Goal: Task Accomplishment & Management: Manage account settings

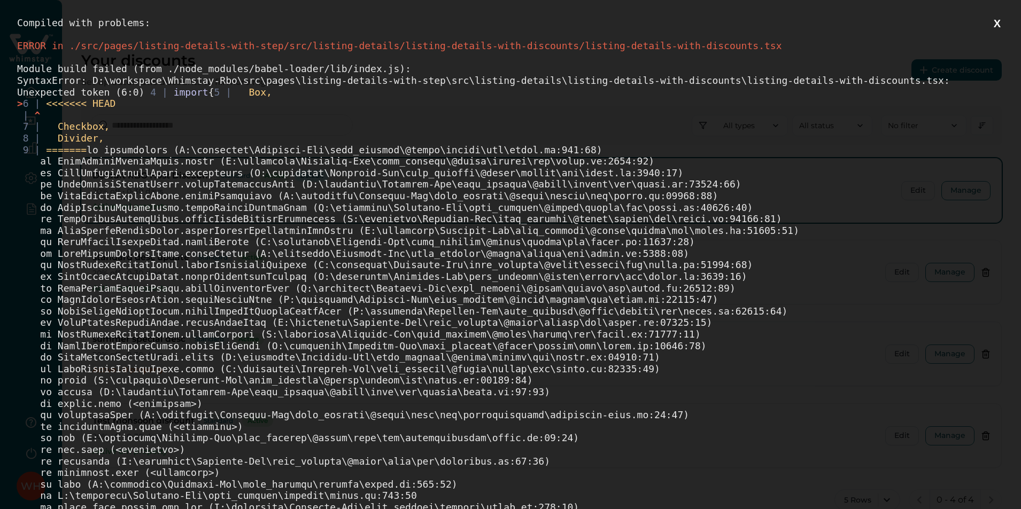
click at [998, 27] on button "X" at bounding box center [996, 23] width 13 height 13
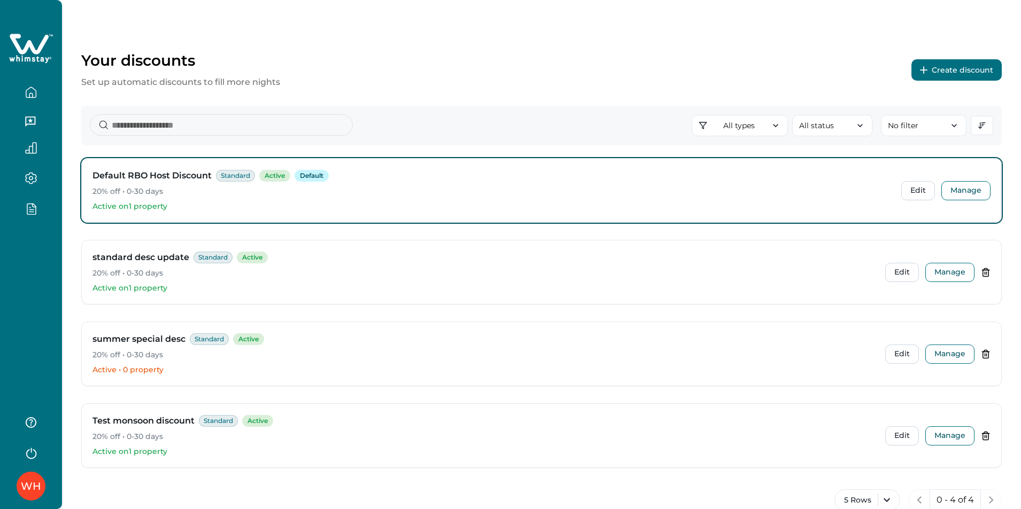
click at [30, 96] on icon "button" at bounding box center [31, 93] width 12 height 12
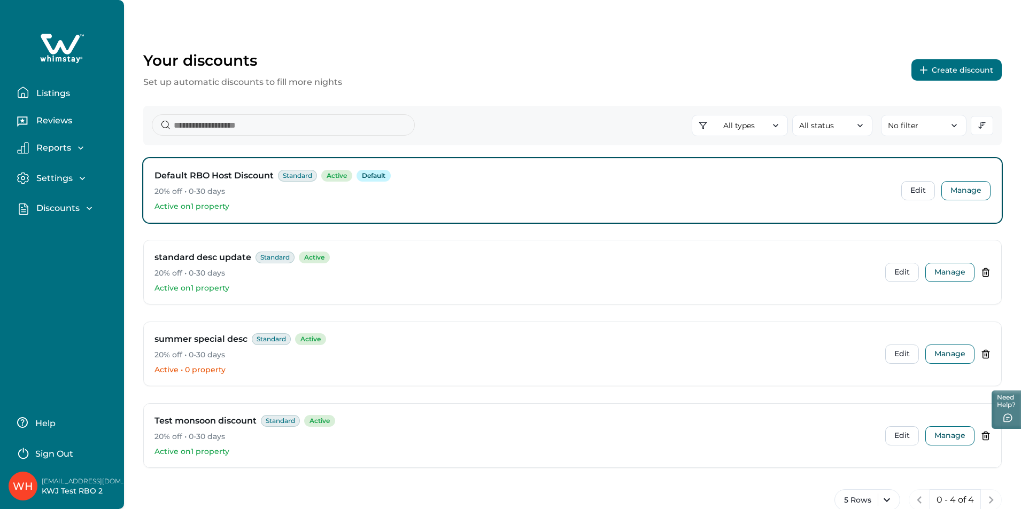
click at [53, 92] on p "Listings" at bounding box center [51, 93] width 37 height 11
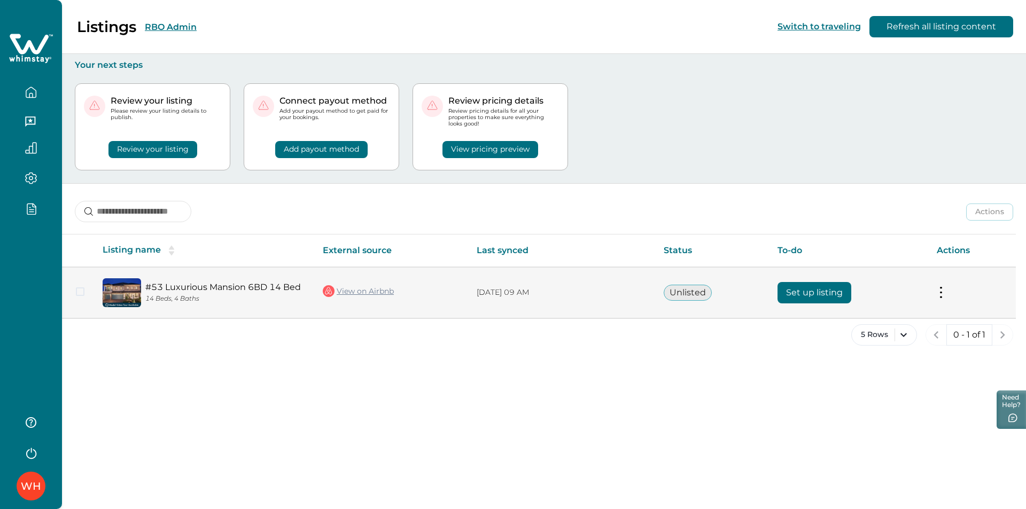
click at [830, 291] on button "Set up listing" at bounding box center [815, 292] width 74 height 21
